Goal: Check status: Check status

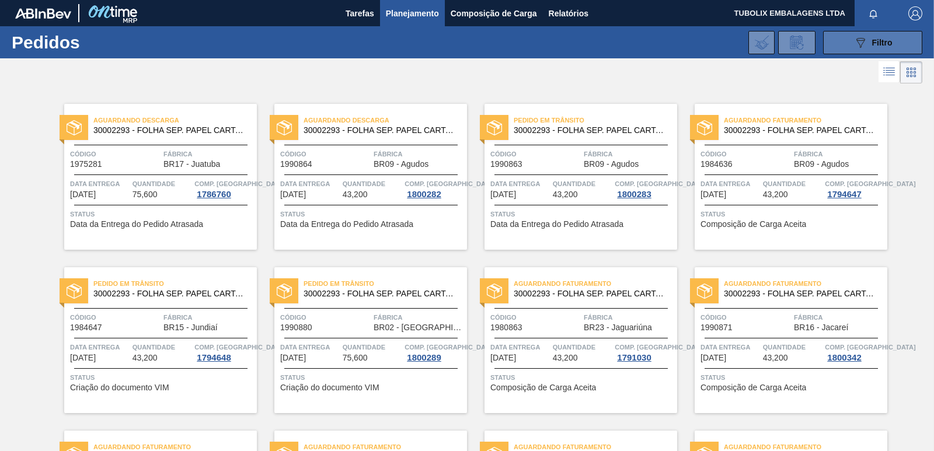
click at [903, 31] on button "089F7B8B-B2A5-4AFE-B5C0-19BA573D28AC Filtro" at bounding box center [872, 42] width 99 height 23
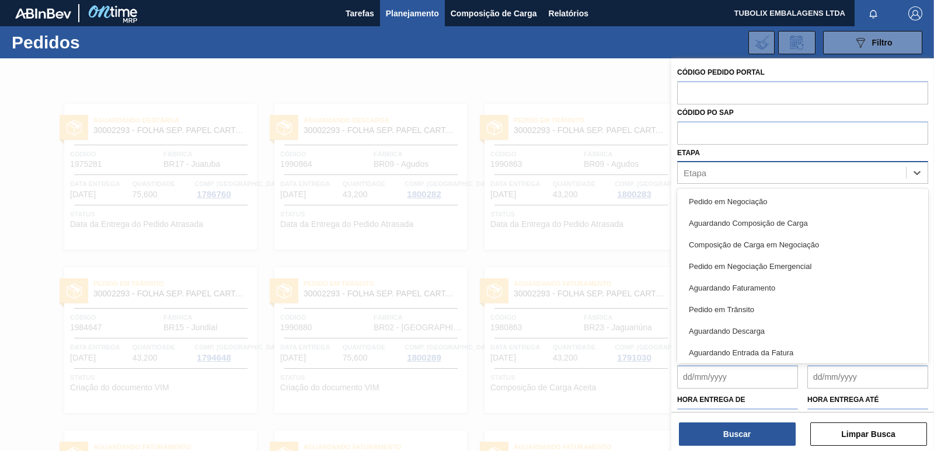
click at [765, 179] on div "Etapa" at bounding box center [791, 173] width 228 height 17
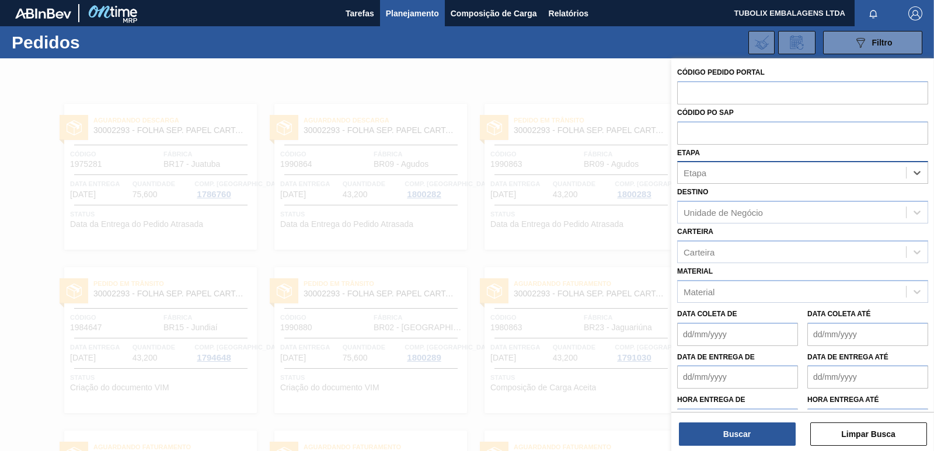
click at [765, 179] on div "Etapa" at bounding box center [791, 173] width 228 height 17
click at [761, 207] on div "Unidade de Negócio" at bounding box center [791, 212] width 228 height 17
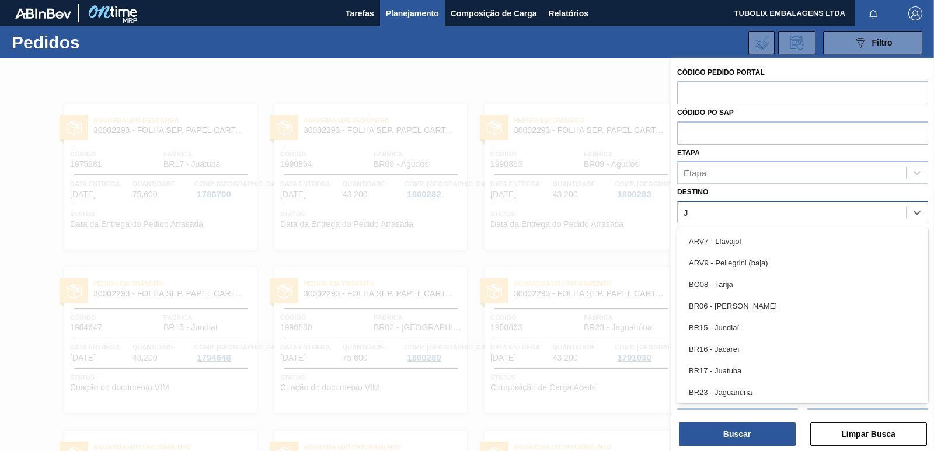
type input "JU"
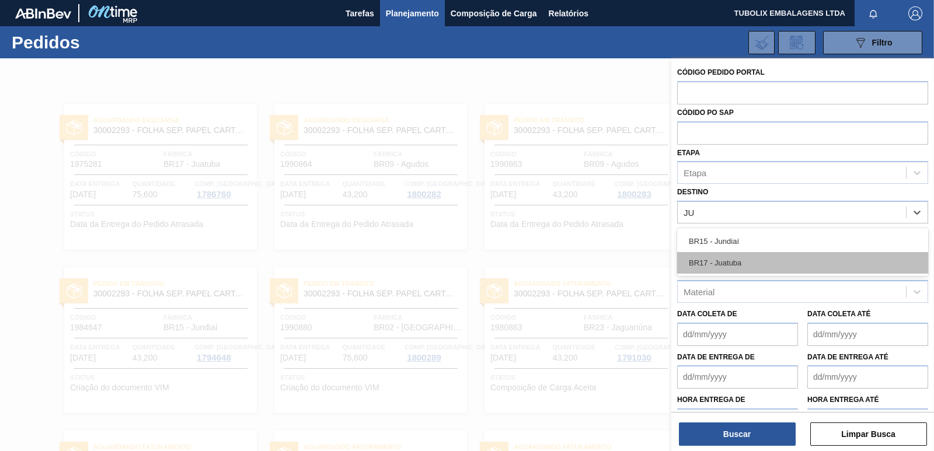
click at [742, 262] on div "BR17 - Juatuba" at bounding box center [802, 263] width 251 height 22
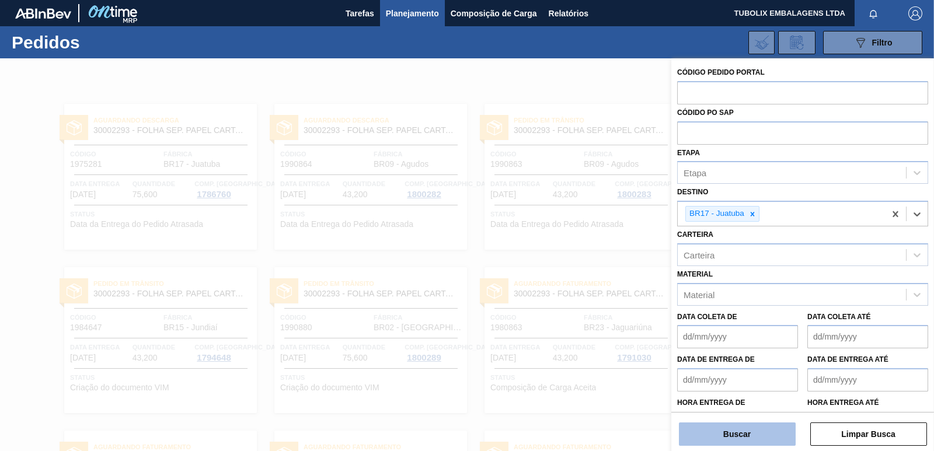
click at [749, 427] on button "Buscar" at bounding box center [737, 433] width 117 height 23
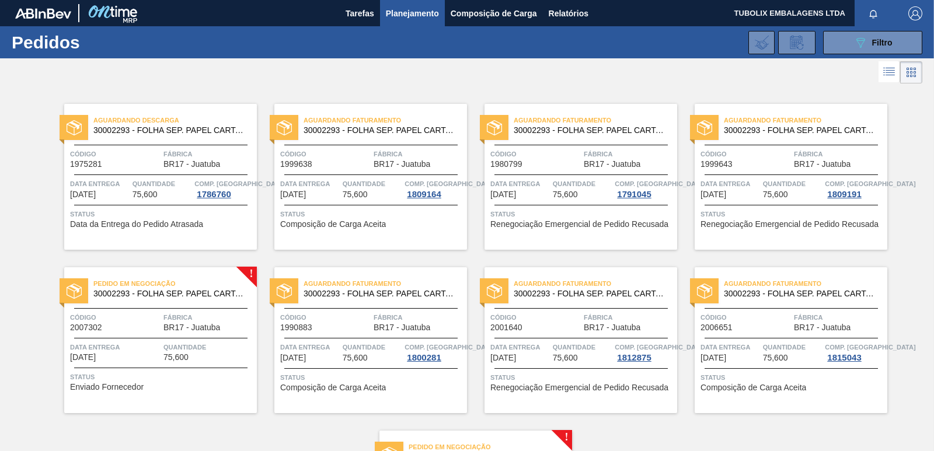
click at [422, 146] on div "Aguardando Faturamento 30002293 - FOLHA SEP. PAPEL CARTAO 1200x1000M 350g Códig…" at bounding box center [370, 177] width 193 height 146
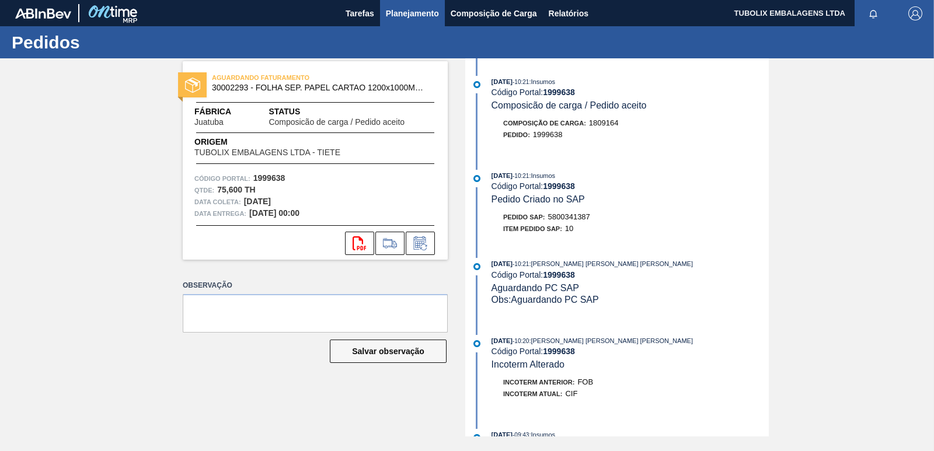
click at [407, 13] on span "Planejamento" at bounding box center [412, 13] width 53 height 14
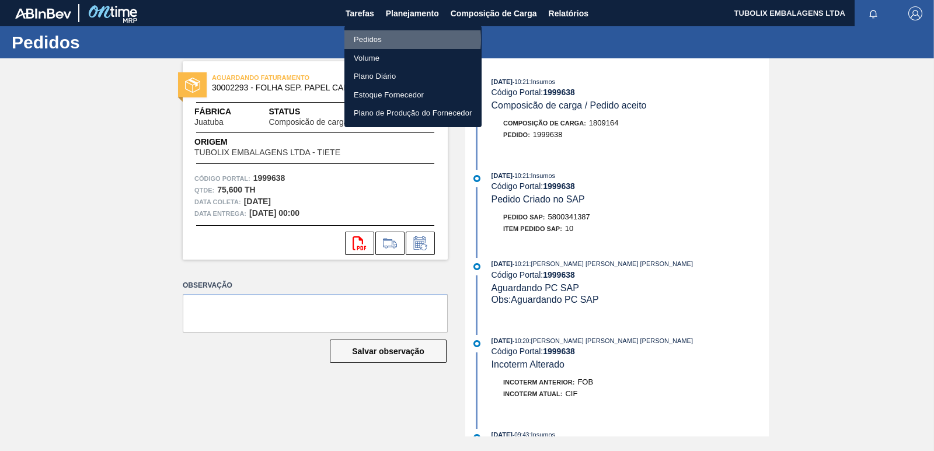
click at [387, 40] on li "Pedidos" at bounding box center [412, 39] width 137 height 19
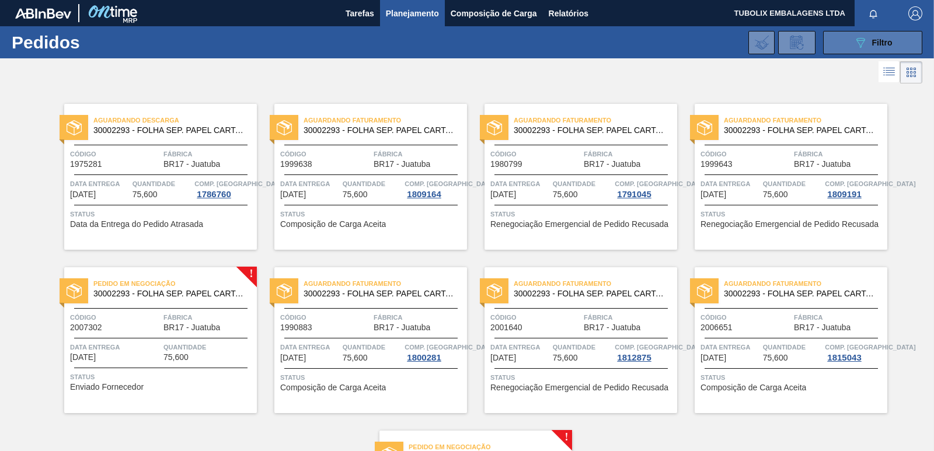
click at [858, 41] on icon "089F7B8B-B2A5-4AFE-B5C0-19BA573D28AC" at bounding box center [860, 43] width 14 height 14
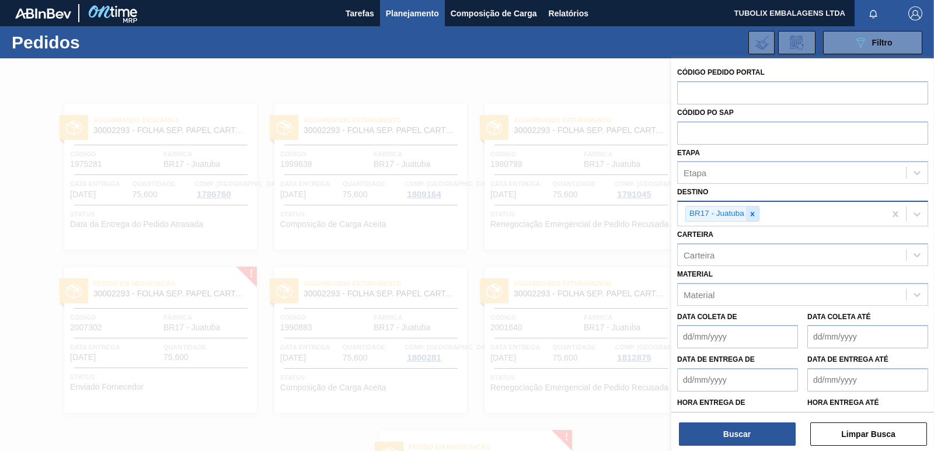
click at [752, 211] on icon at bounding box center [752, 214] width 8 height 8
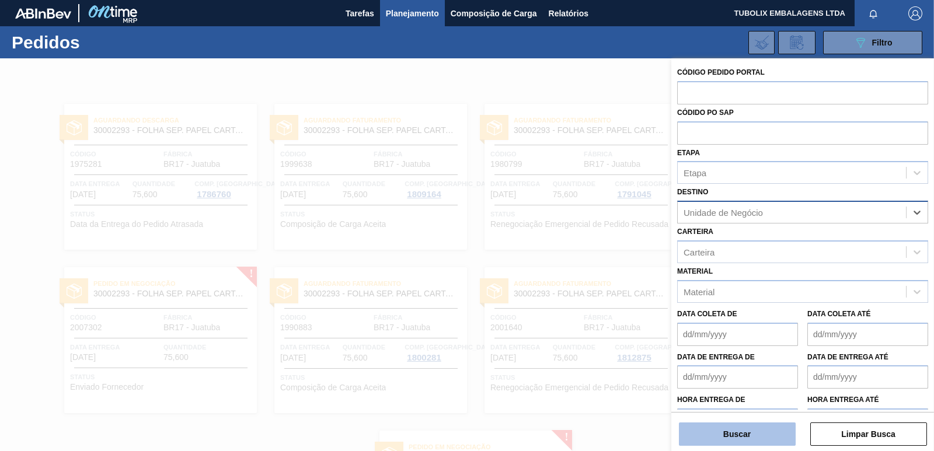
click at [748, 436] on button "Buscar" at bounding box center [737, 433] width 117 height 23
